Goal: Navigation & Orientation: Find specific page/section

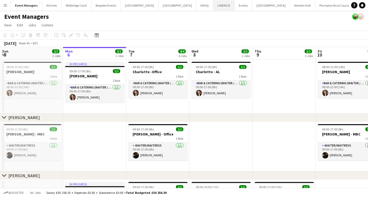
click at [213, 9] on button "LIMEKILN Close" at bounding box center [223, 5] width 21 height 10
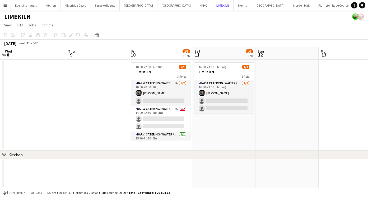
scroll to position [0, 188]
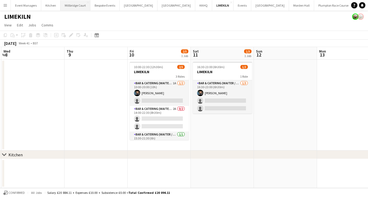
click at [75, 8] on button "[GEOGRAPHIC_DATA]" at bounding box center [76, 5] width 30 height 10
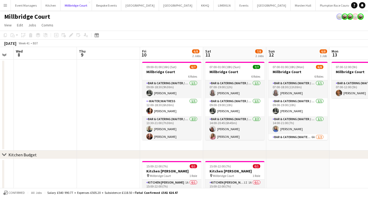
scroll to position [0, 176]
click at [28, 4] on button "Event Managers Close" at bounding box center [26, 5] width 30 height 10
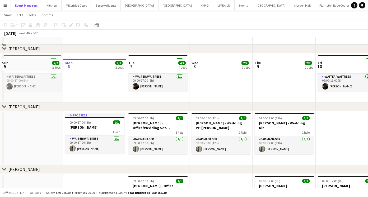
scroll to position [104, 0]
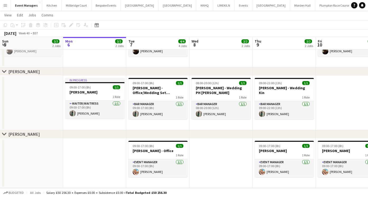
click at [220, 155] on app-date-cell at bounding box center [220, 164] width 63 height 50
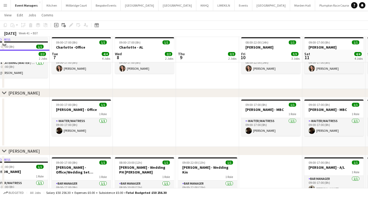
scroll to position [108, 0]
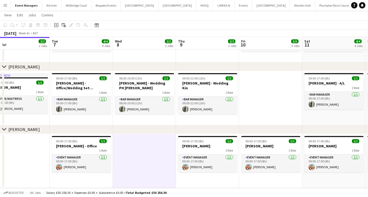
click at [158, 160] on app-date-cell at bounding box center [144, 161] width 63 height 54
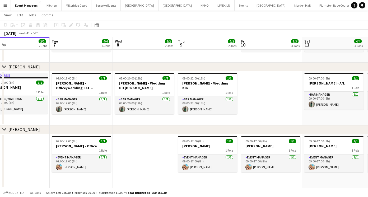
click at [158, 160] on app-date-cell at bounding box center [144, 161] width 63 height 54
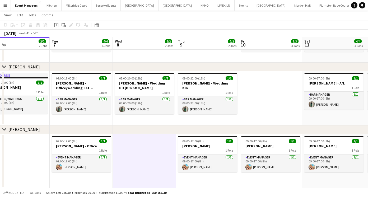
click at [32, 147] on app-date-cell at bounding box center [18, 161] width 63 height 54
